Goal: Information Seeking & Learning: Understand process/instructions

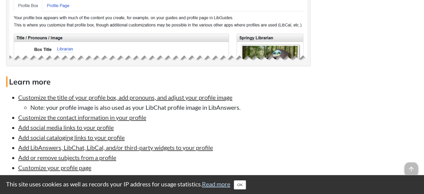
scroll to position [687, 0]
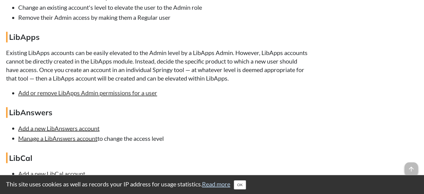
scroll to position [916, 0]
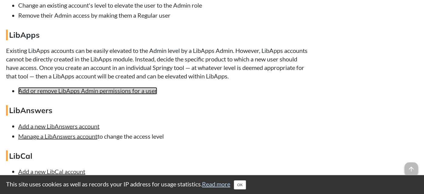
click at [123, 93] on link "Add or remove LibApps Admin permissions for a user" at bounding box center [87, 90] width 139 height 7
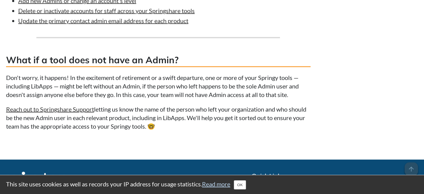
scroll to position [1477, 0]
